Goal: Information Seeking & Learning: Find specific page/section

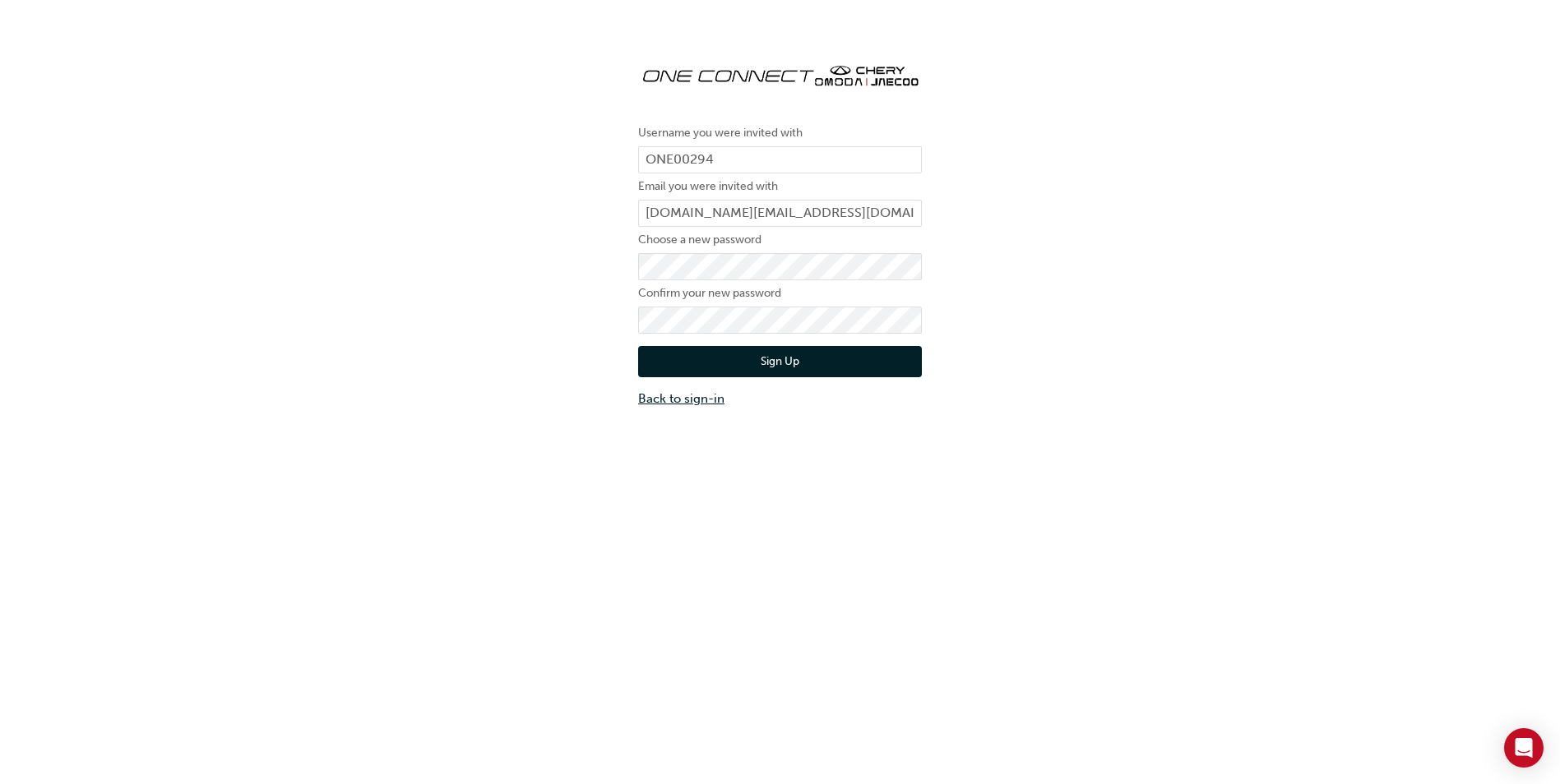
click at [707, 402] on link "Back to sign-in" at bounding box center [780, 399] width 283 height 19
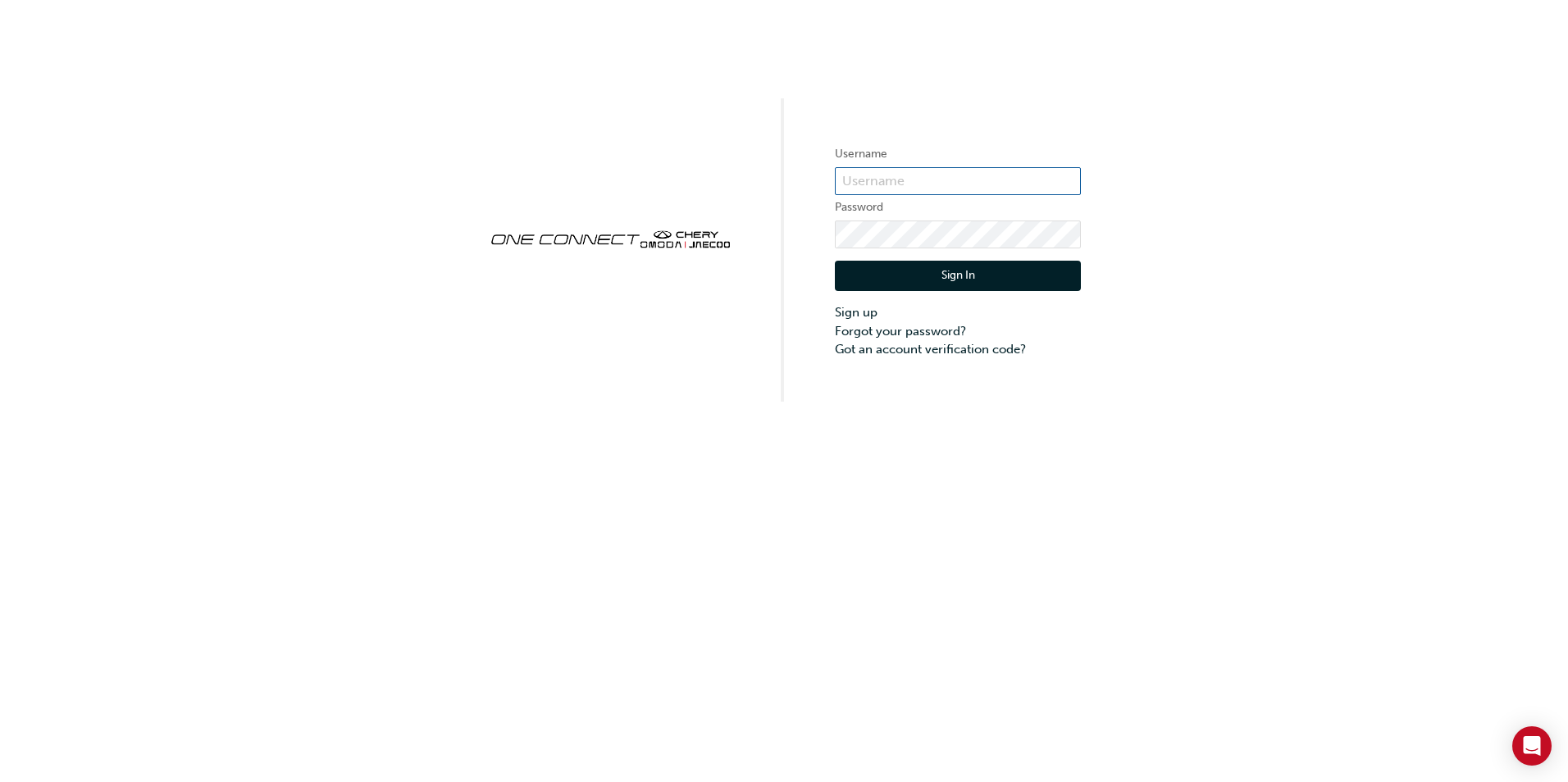
type input "ONE00294"
click at [948, 276] on button "Sign In" at bounding box center [957, 276] width 246 height 31
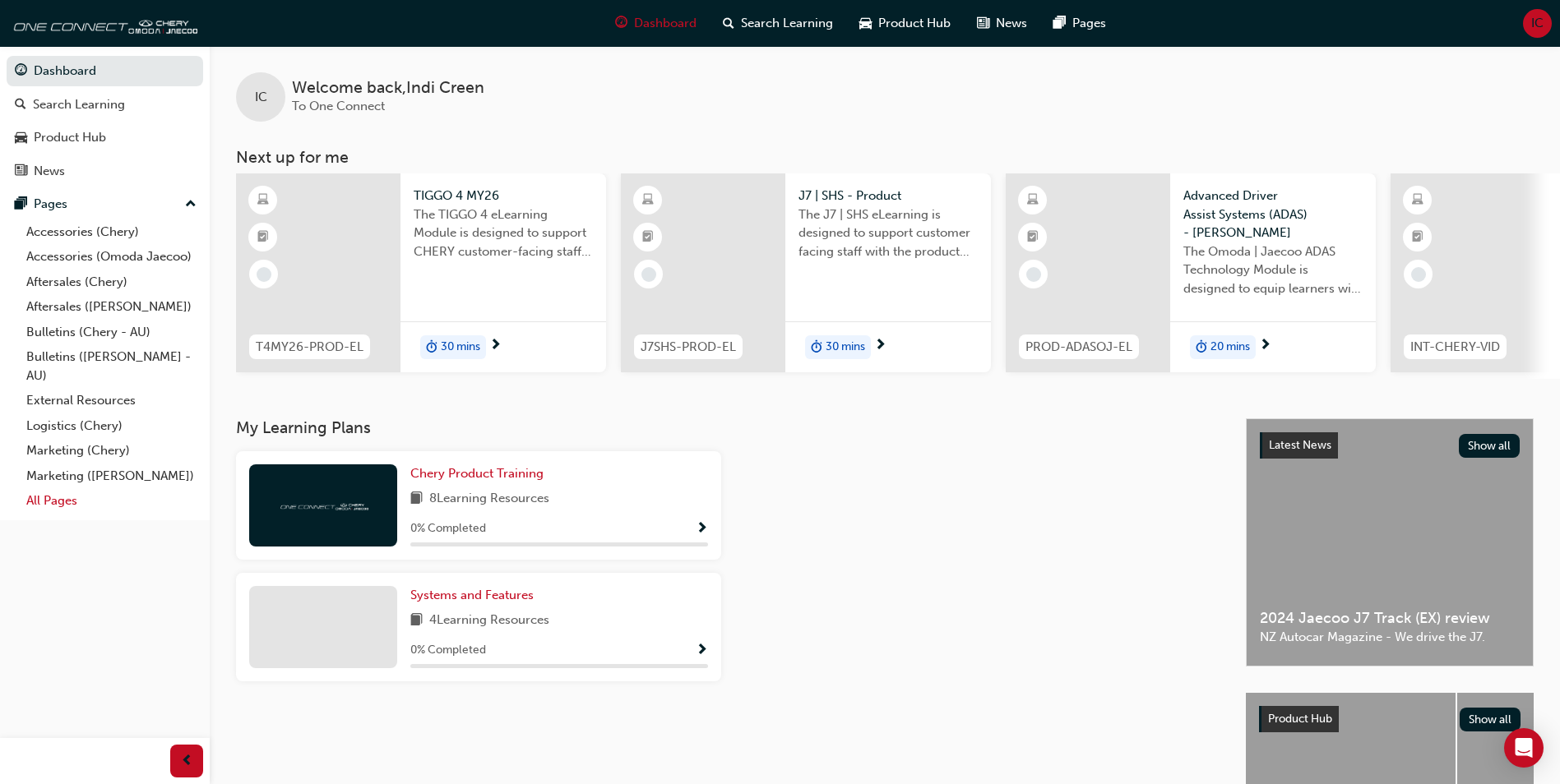
click at [48, 512] on link "All Pages" at bounding box center [111, 501] width 184 height 25
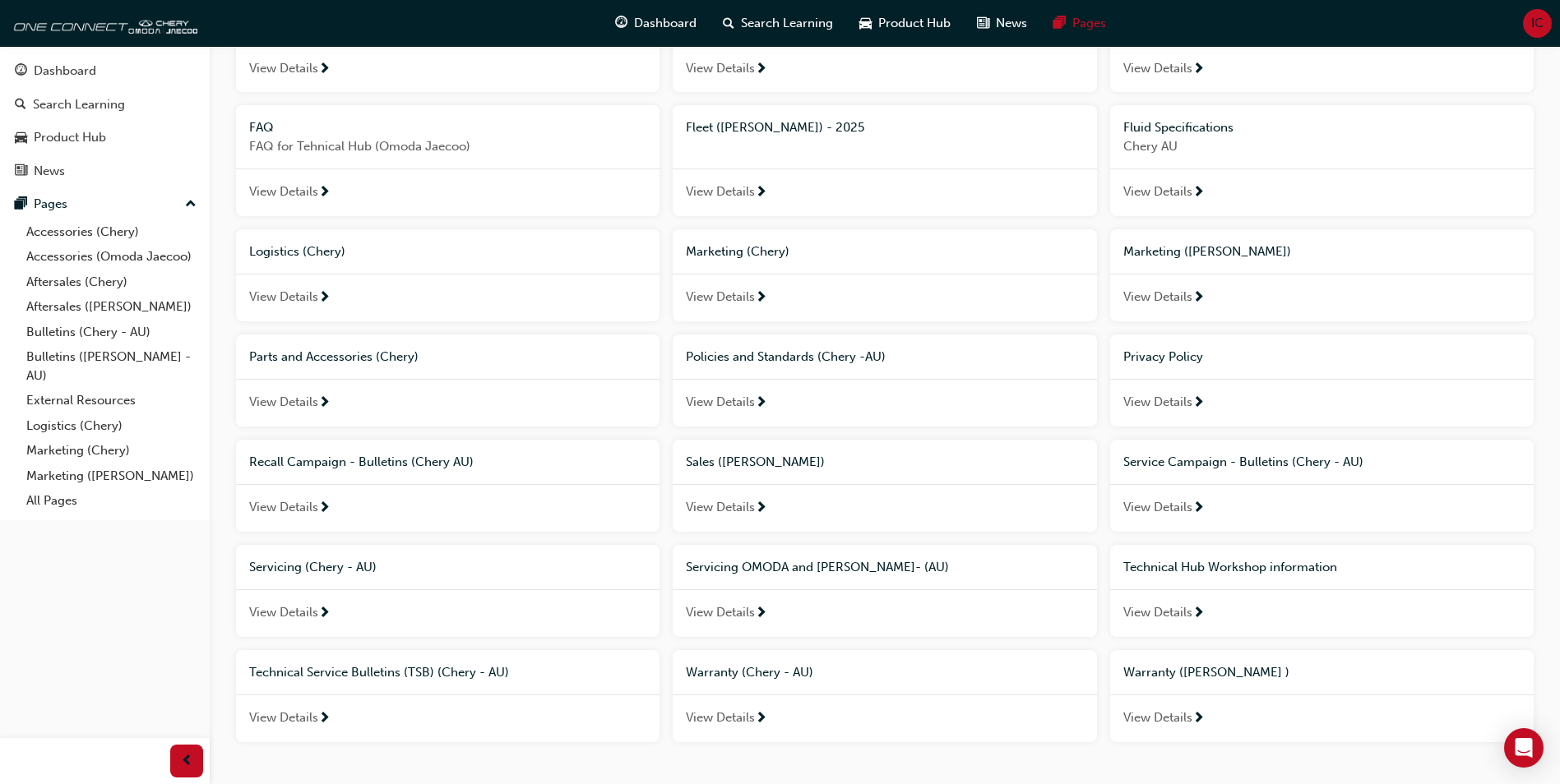
scroll to position [476, 0]
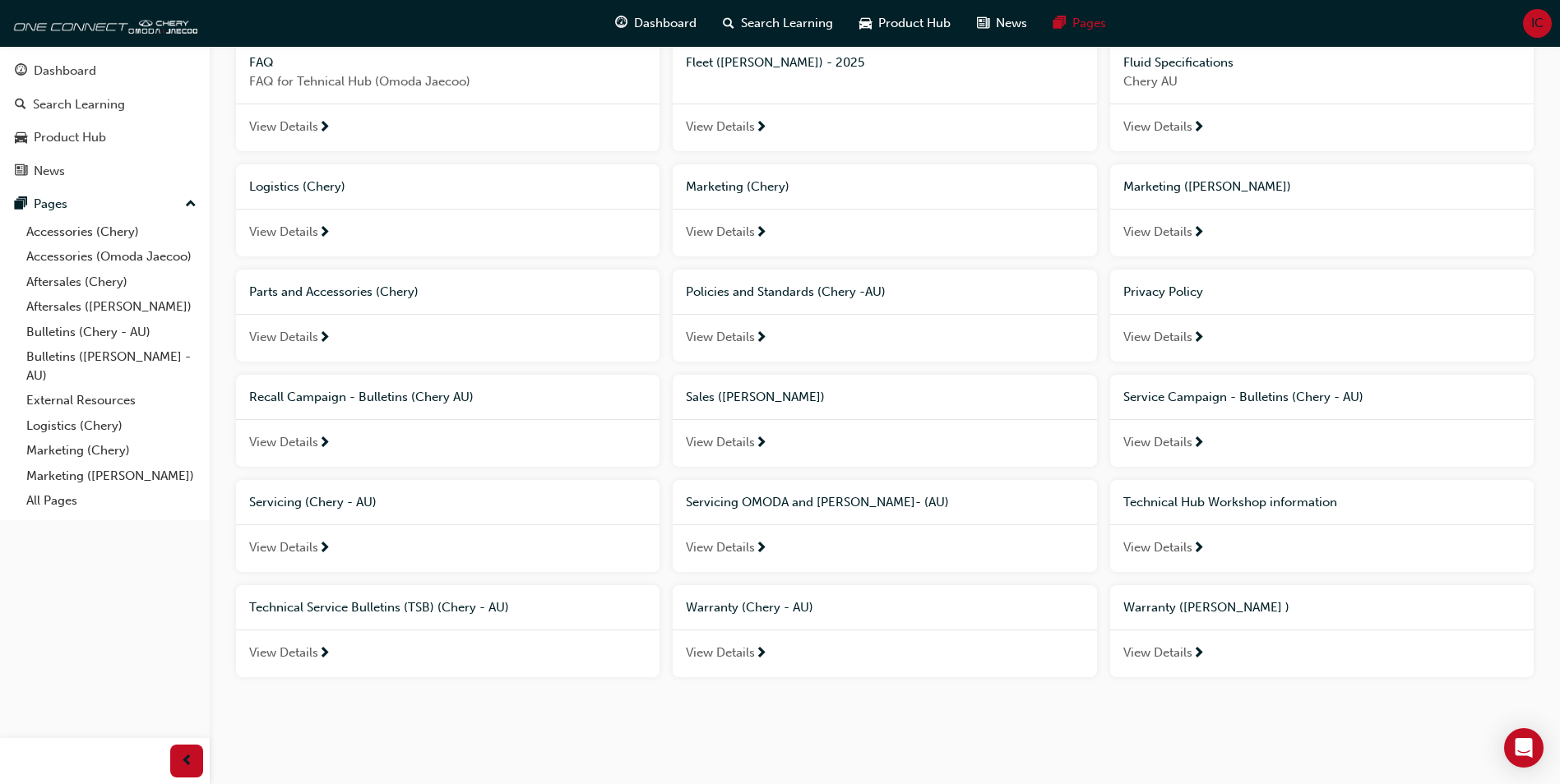
click at [733, 551] on span "View Details" at bounding box center [720, 547] width 69 height 19
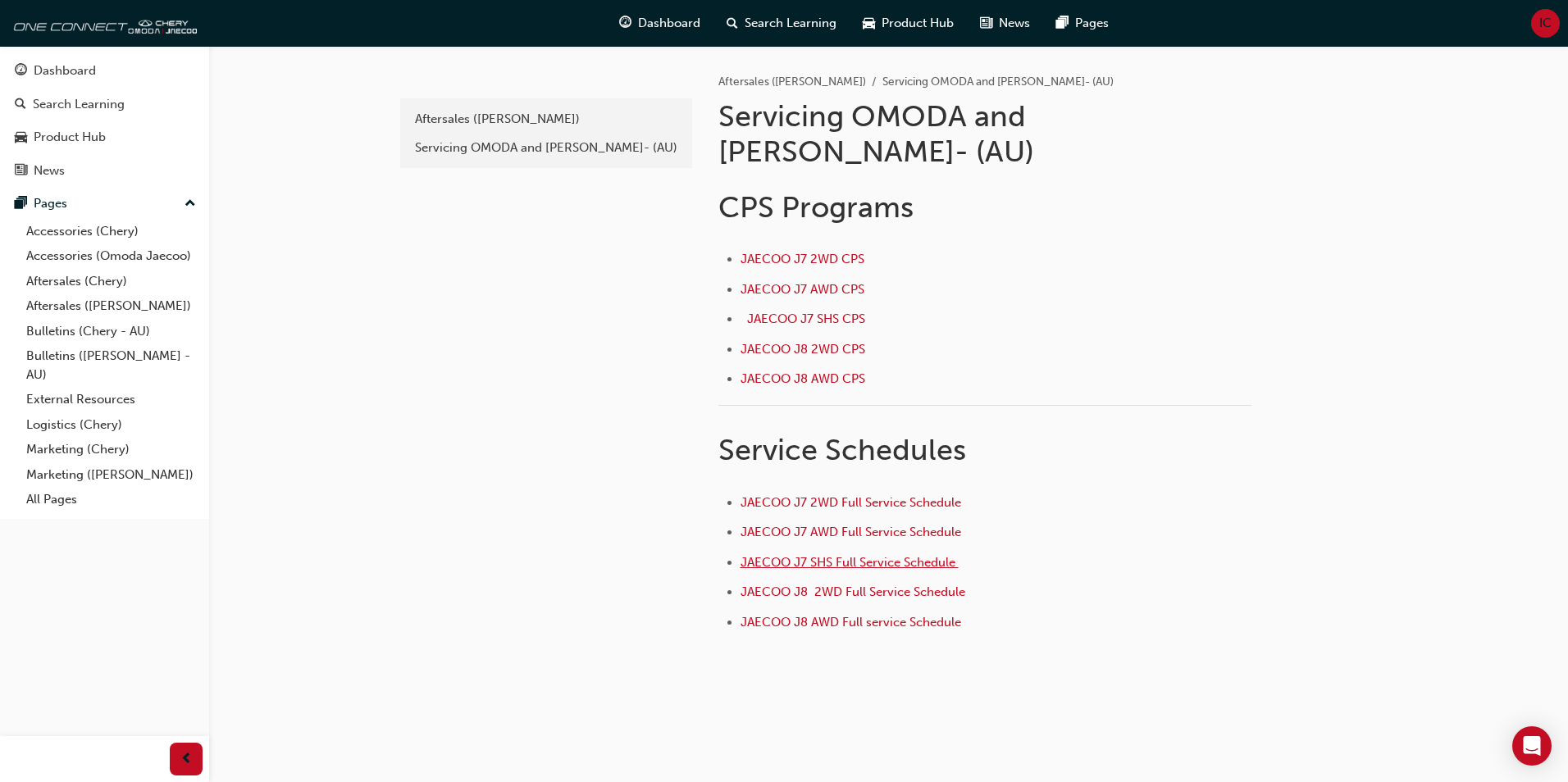
click at [862, 555] on span "JAECOO J7 SHS Full Service Schedule ﻿" at bounding box center [849, 562] width 218 height 15
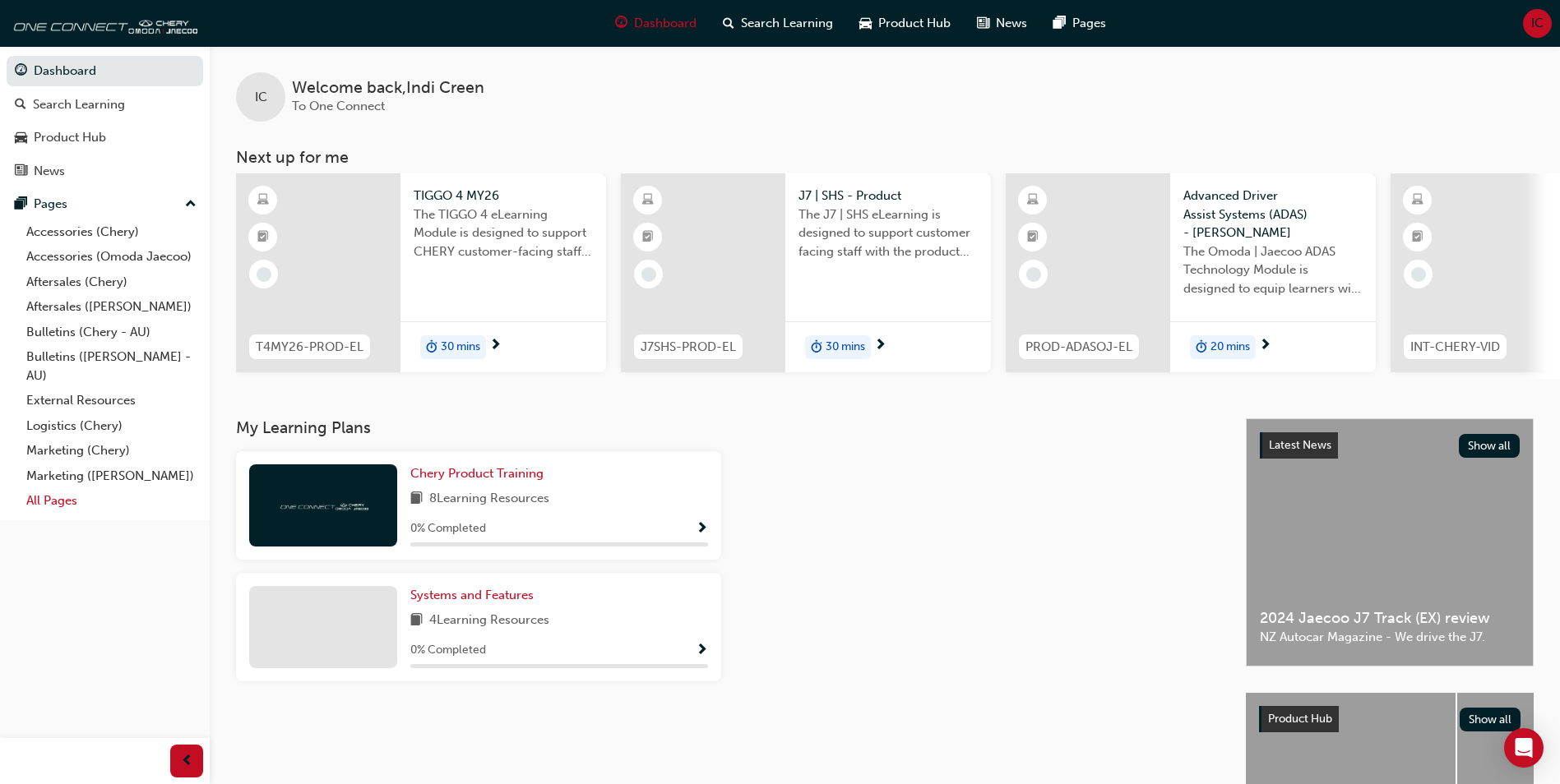
click at [55, 497] on link "All Pages" at bounding box center [111, 501] width 184 height 25
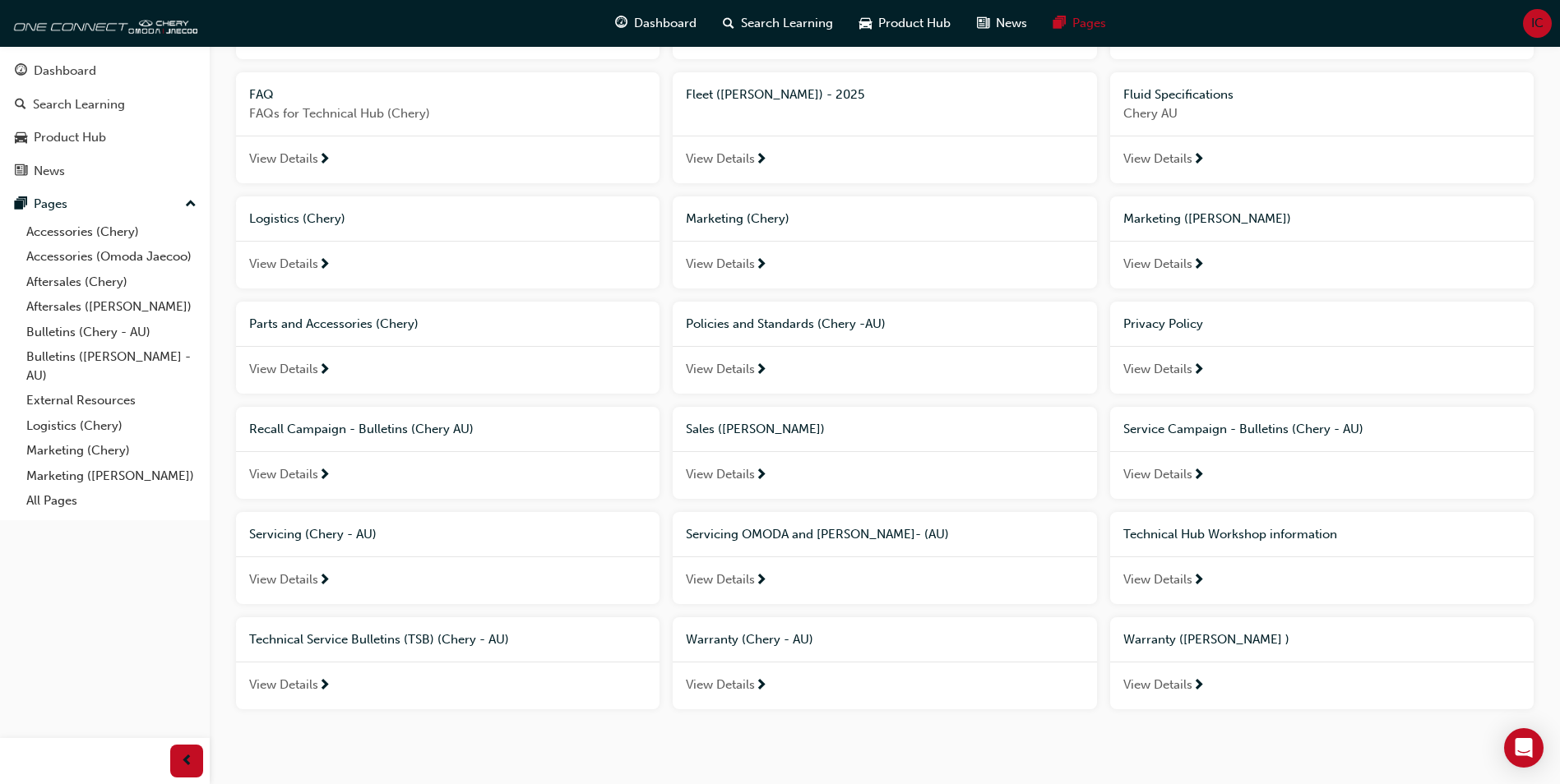
scroll to position [476, 0]
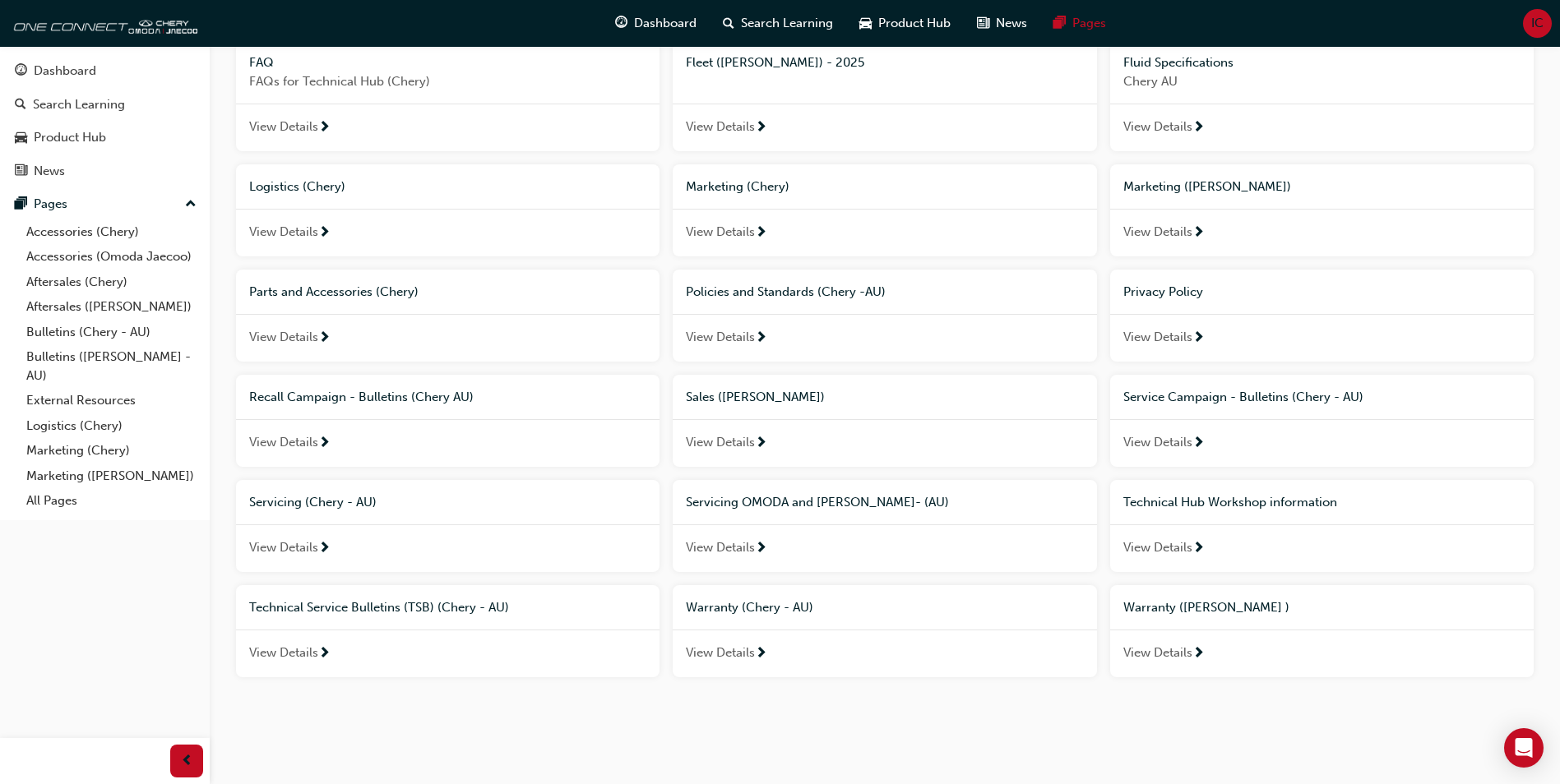
click at [282, 547] on span "View Details" at bounding box center [283, 547] width 69 height 19
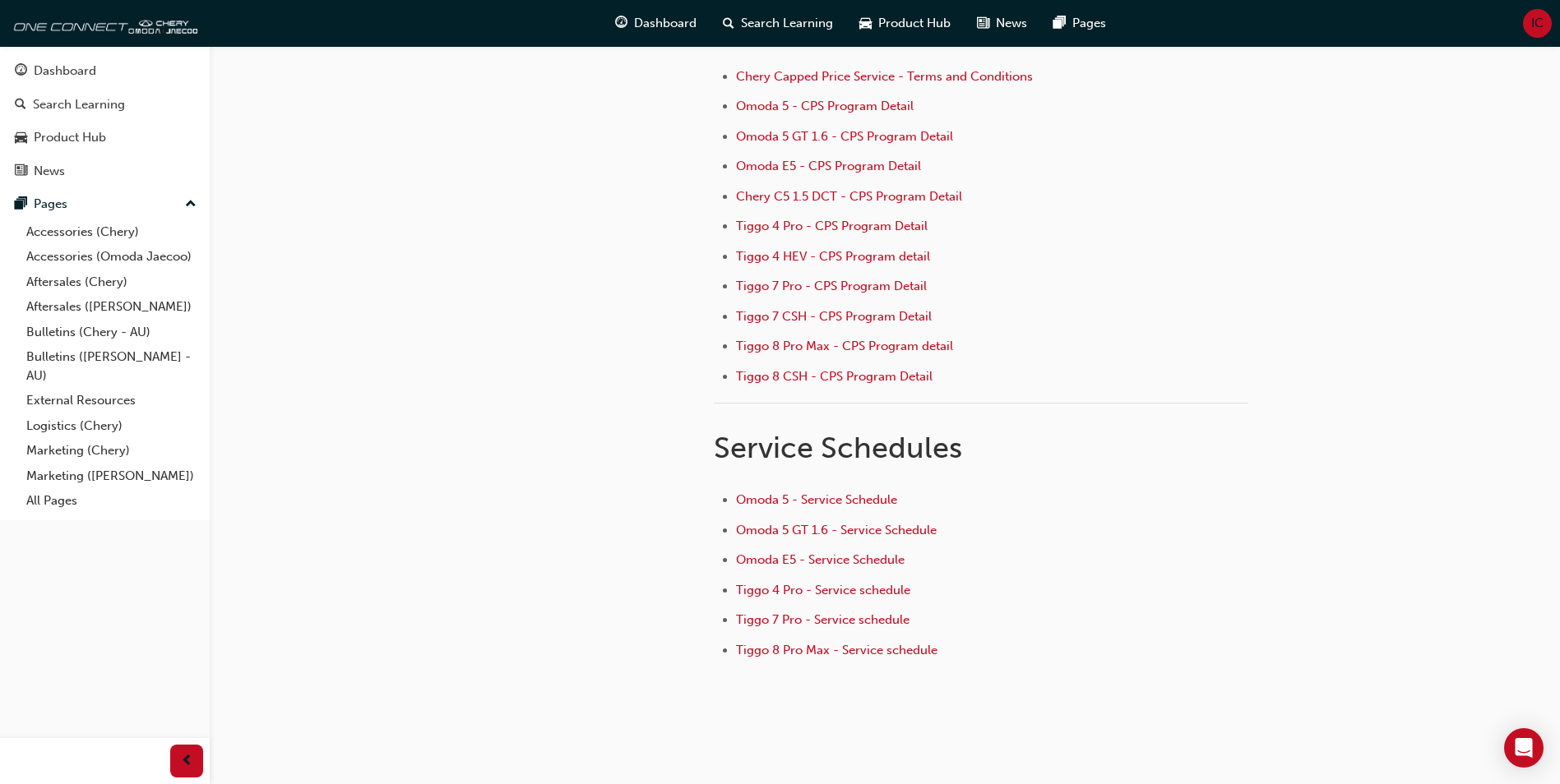
scroll to position [220, 0]
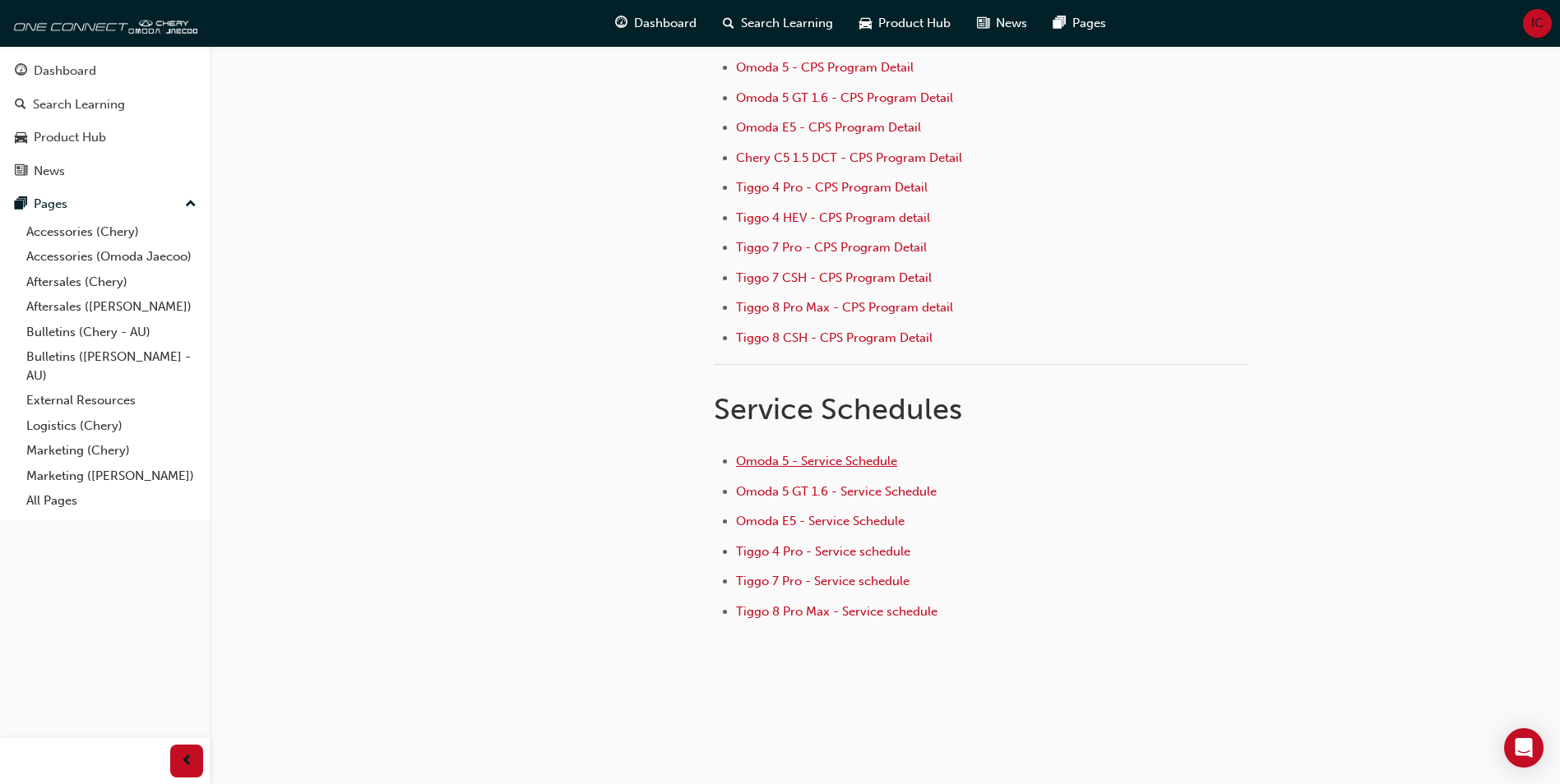
click at [871, 466] on span "Omoda 5 - Service Schedule" at bounding box center [817, 461] width 161 height 15
